Goal: Book appointment/travel/reservation

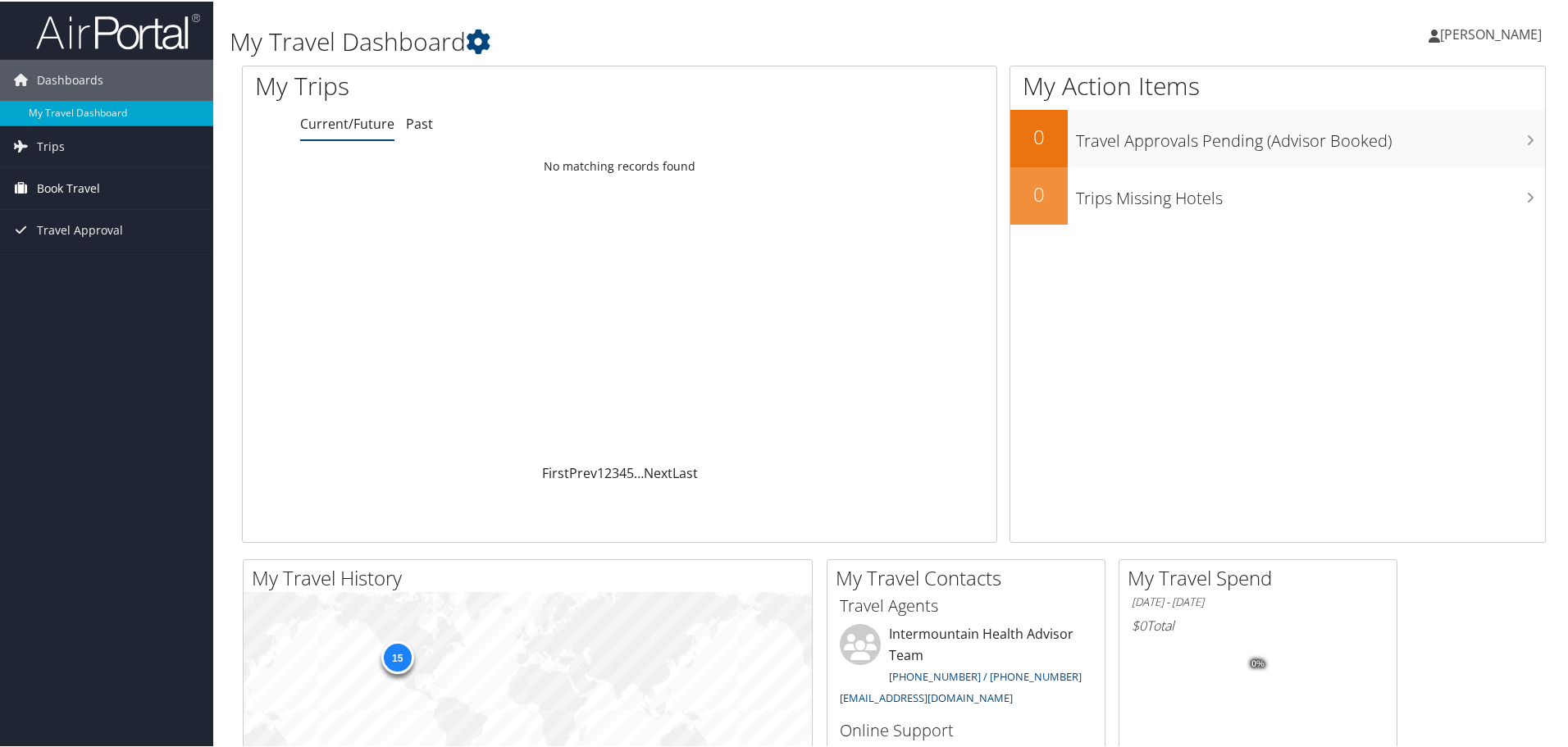
click at [48, 188] on span "Book Travel" at bounding box center [68, 186] width 63 height 41
click at [67, 274] on link "Book/Manage Online Trips" at bounding box center [106, 268] width 213 height 24
click at [49, 144] on span "Trips" at bounding box center [50, 144] width 28 height 41
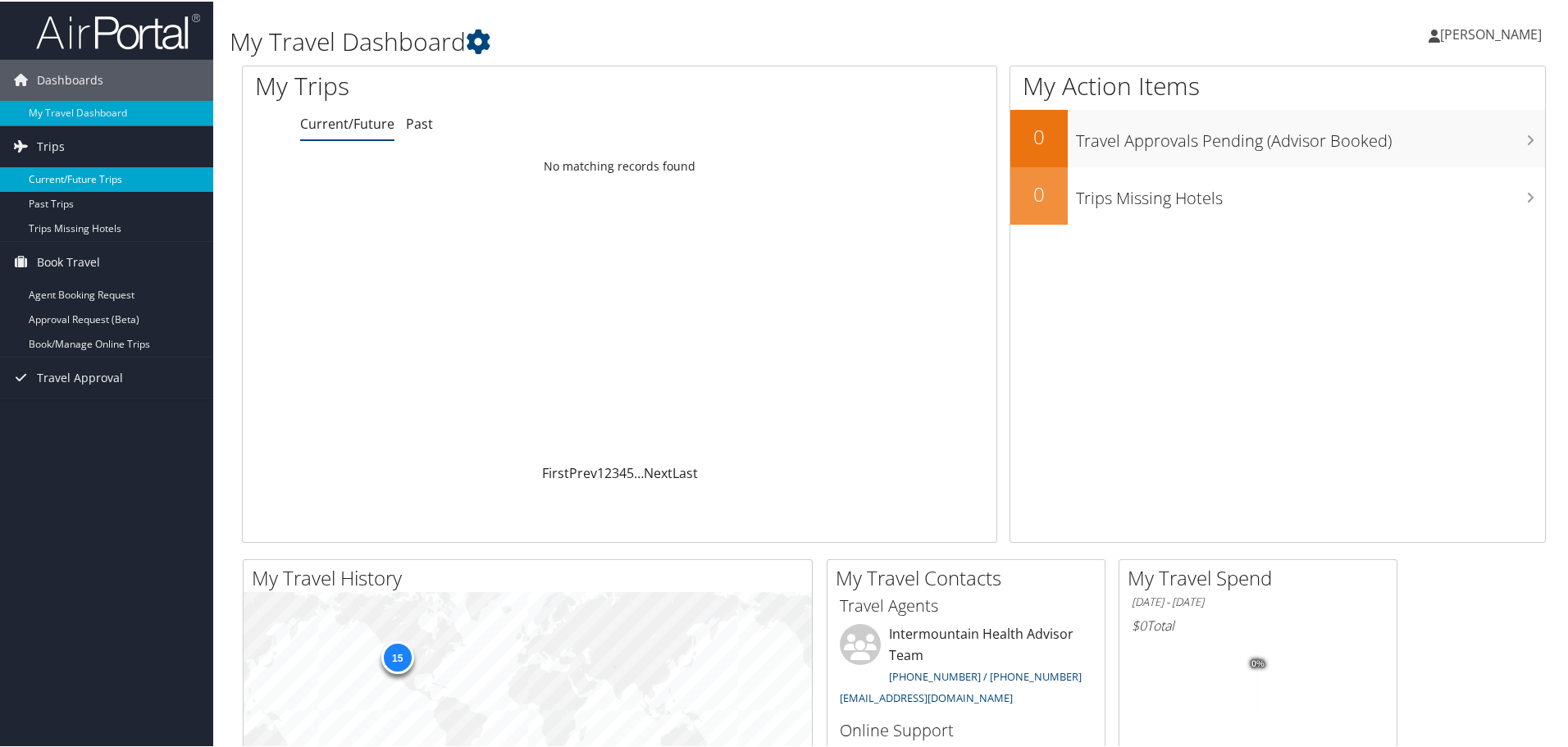
click at [92, 183] on link "Current/Future Trips" at bounding box center [106, 177] width 213 height 24
